Goal: Information Seeking & Learning: Learn about a topic

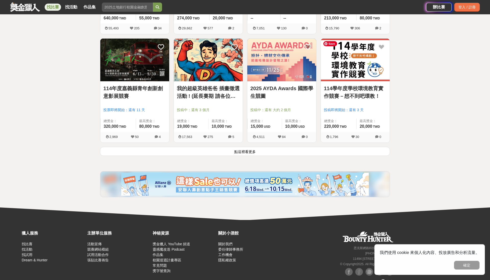
scroll to position [625, 0]
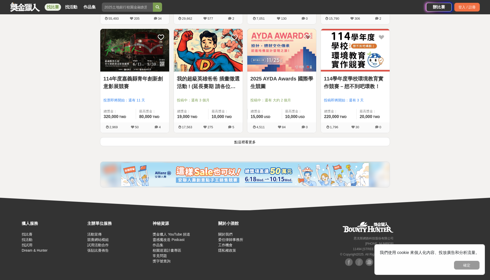
click at [244, 141] on button "點這裡看更多" at bounding box center [245, 141] width 290 height 9
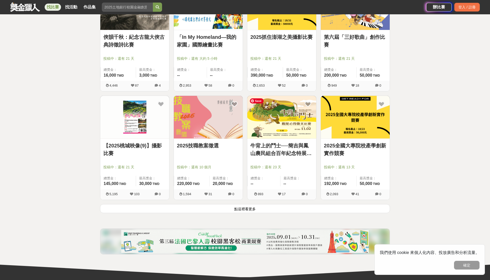
scroll to position [1214, 0]
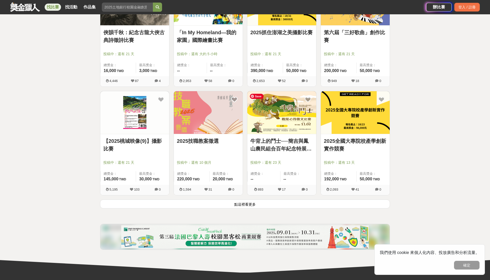
click at [249, 205] on button "點這裡看更多" at bounding box center [245, 203] width 290 height 9
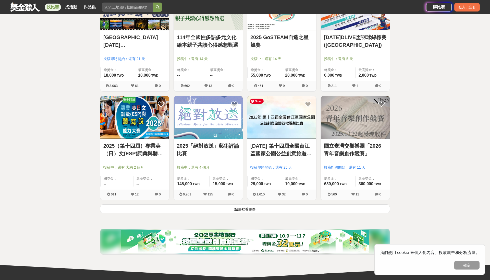
scroll to position [1876, 0]
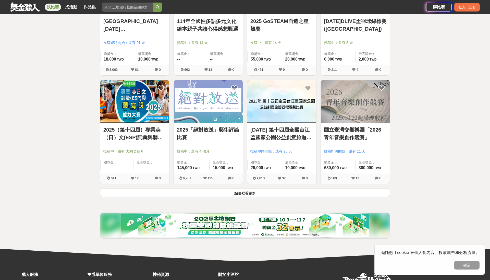
click at [247, 193] on button "點這裡看更多" at bounding box center [245, 192] width 290 height 9
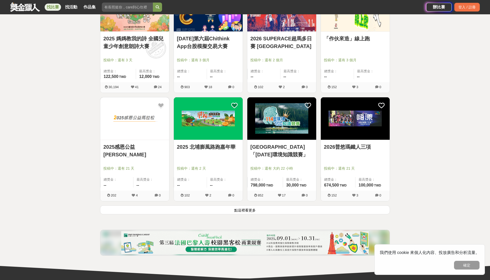
scroll to position [2510, 0]
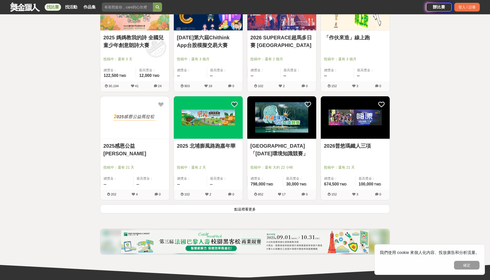
click at [246, 208] on button "點這裡看更多" at bounding box center [245, 208] width 290 height 9
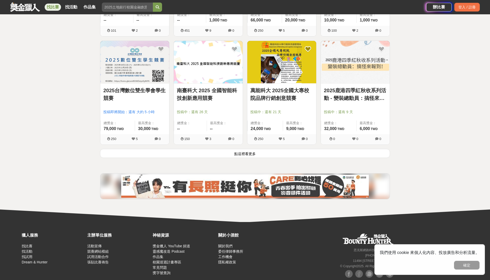
scroll to position [3218, 0]
